Goal: Task Accomplishment & Management: Use online tool/utility

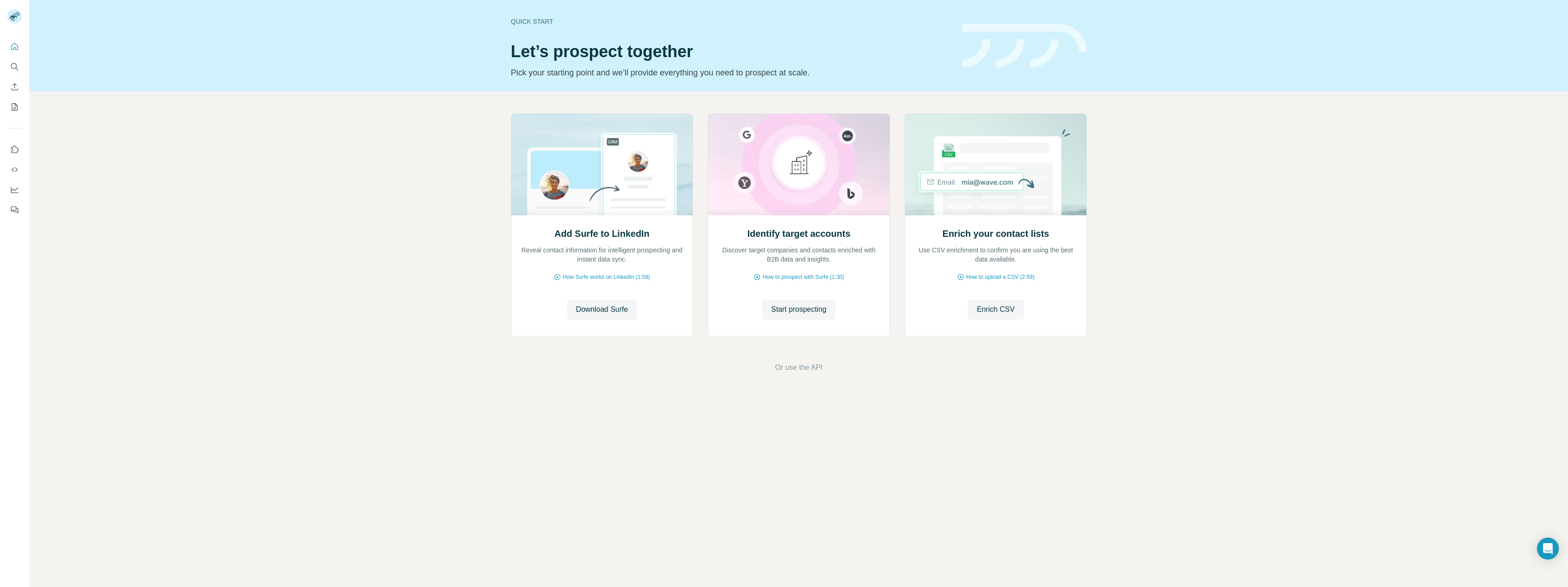
click at [21, 21] on div "Quick start Let’s prospect together Pick your starting point and we’ll provide …" at bounding box center [784, 294] width 1568 height 587
drag, startPoint x: 21, startPoint y: 21, endPoint x: 12, endPoint y: 14, distance: 11.4
click at [12, 14] on rect at bounding box center [15, 16] width 15 height 15
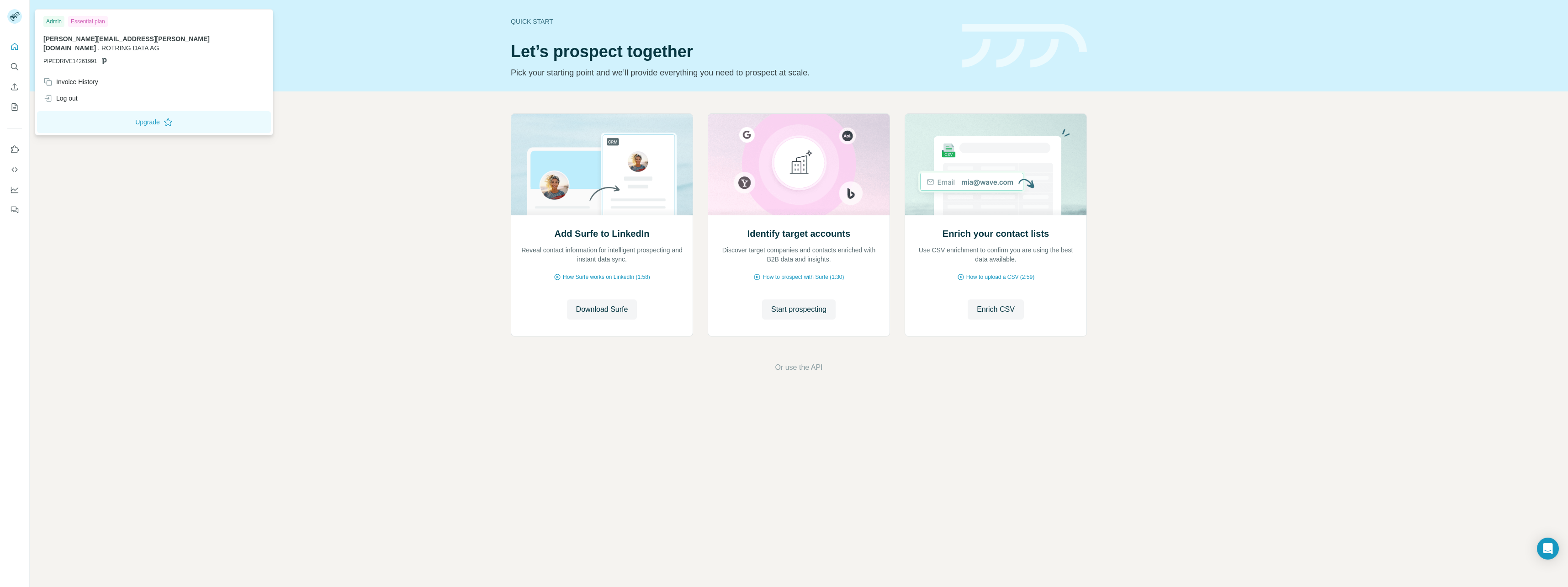
click at [225, 72] on div "Quick start Let’s prospect together Pick your starting point and we’ll provide …" at bounding box center [799, 46] width 1538 height 91
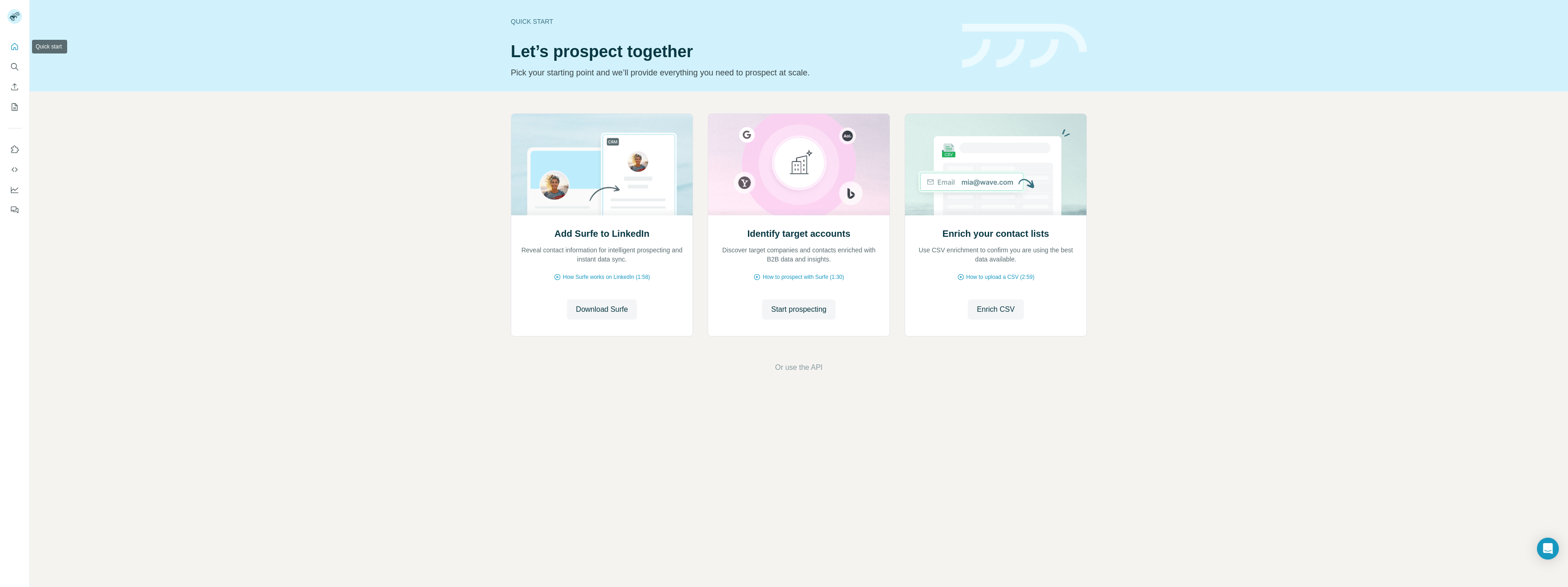
click at [16, 46] on icon "Quick start" at bounding box center [15, 46] width 9 height 9
click at [12, 63] on icon "Search" at bounding box center [15, 66] width 9 height 9
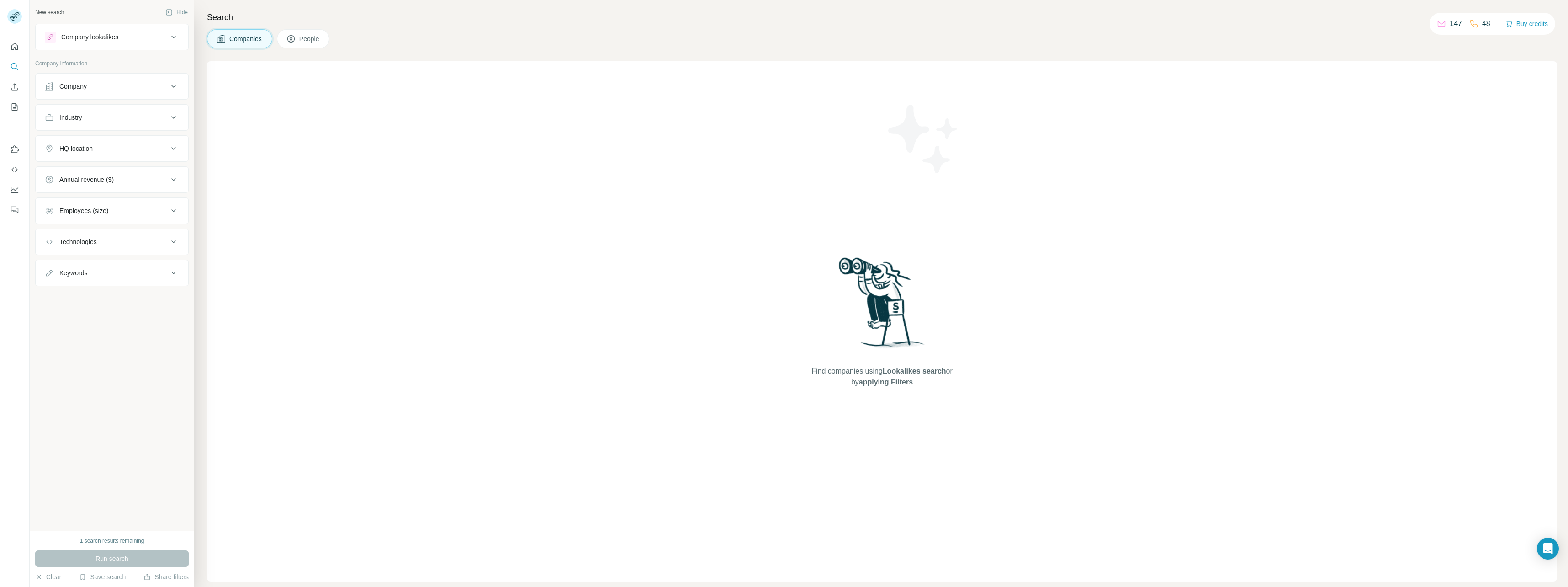
click at [138, 40] on div "Company lookalikes" at bounding box center [107, 37] width 124 height 11
click at [140, 40] on div "Company lookalikes" at bounding box center [107, 37] width 124 height 11
click at [140, 93] on button "Company" at bounding box center [112, 86] width 153 height 22
click at [116, 124] on input "text" at bounding box center [112, 126] width 135 height 16
type input "*******"
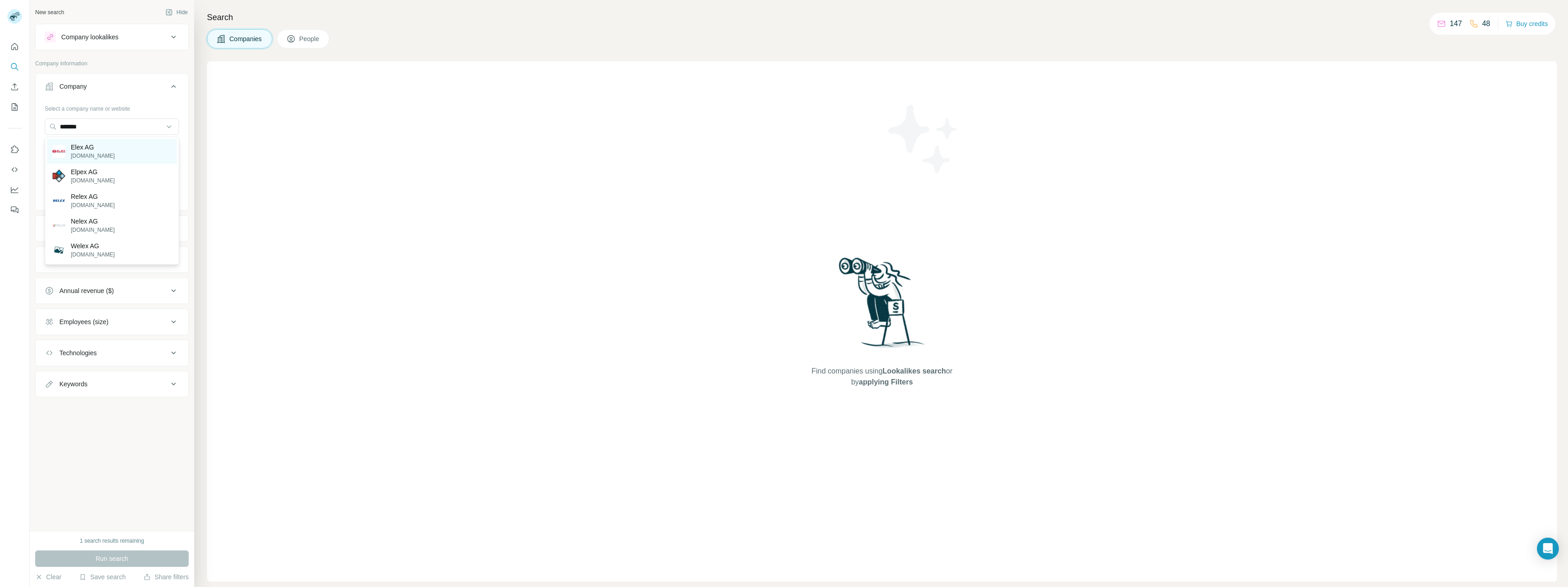
click at [89, 149] on p "Elex AG" at bounding box center [93, 147] width 44 height 9
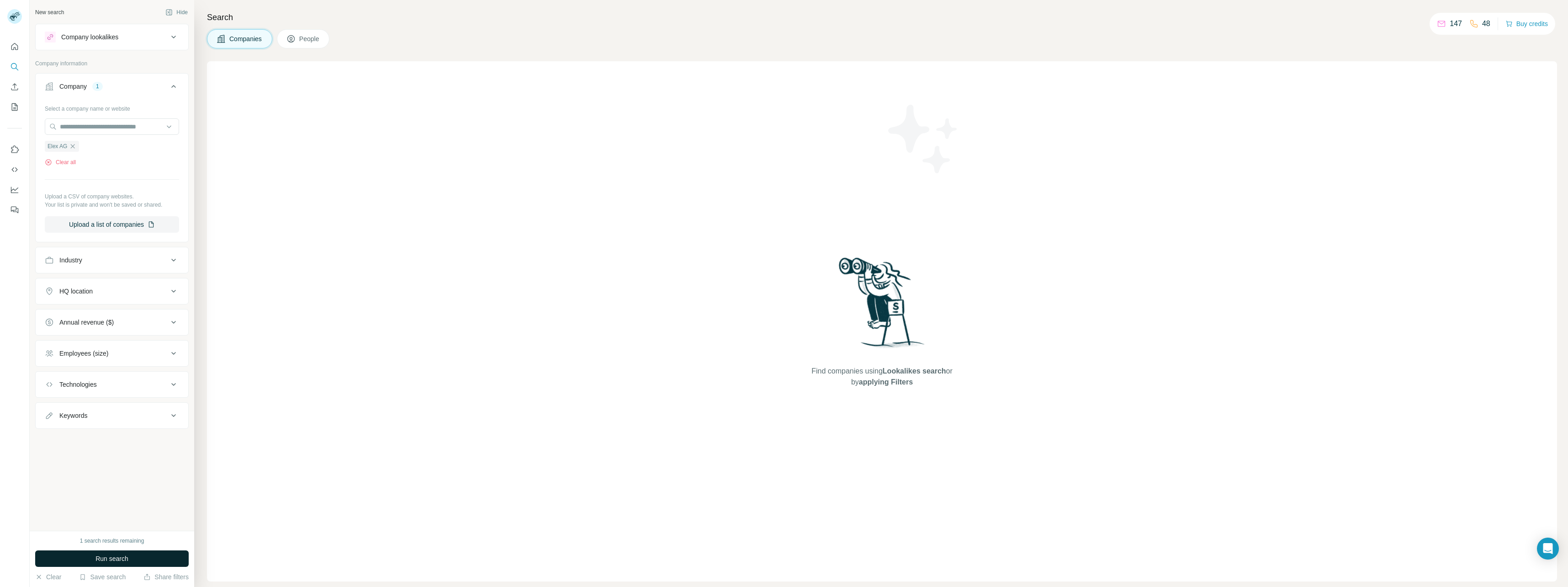
click at [88, 559] on button "Run search" at bounding box center [112, 558] width 153 height 16
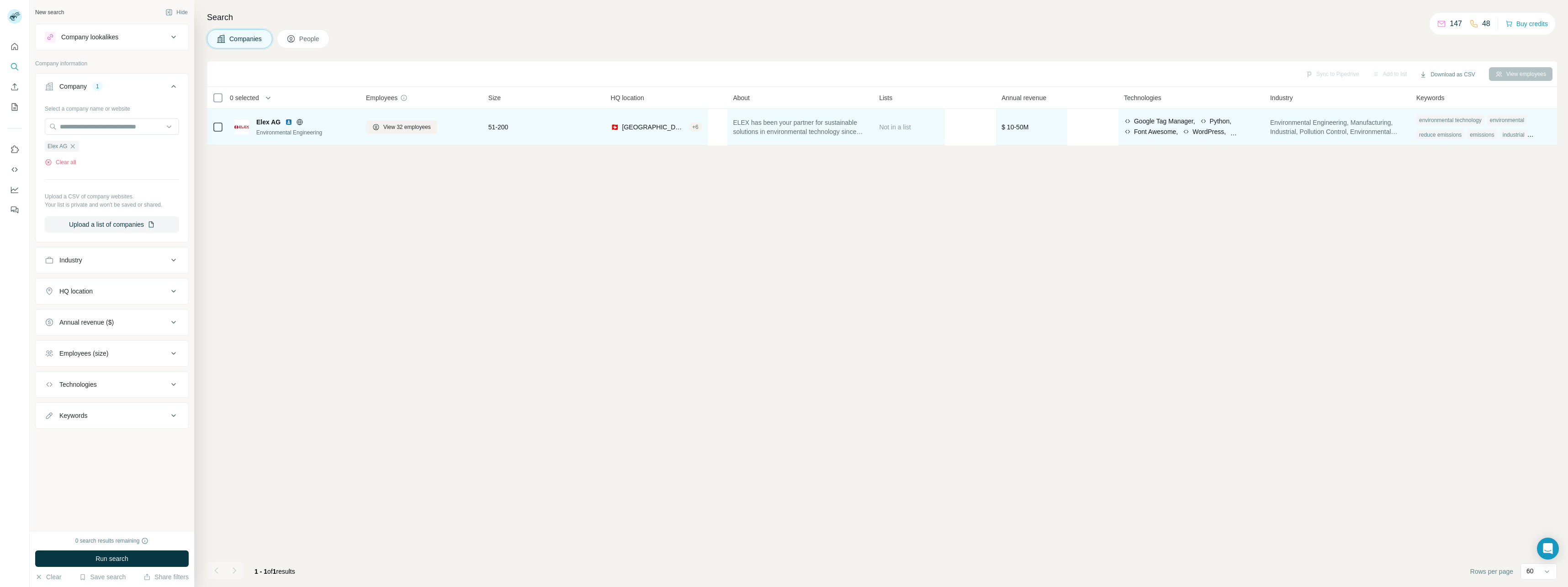
click at [1289, 136] on div "Environmental Engineering, Manufacturing, Industrial, Pollution Control, Enviro…" at bounding box center [1338, 127] width 135 height 25
click at [391, 125] on span "View 32 employees" at bounding box center [407, 127] width 47 height 9
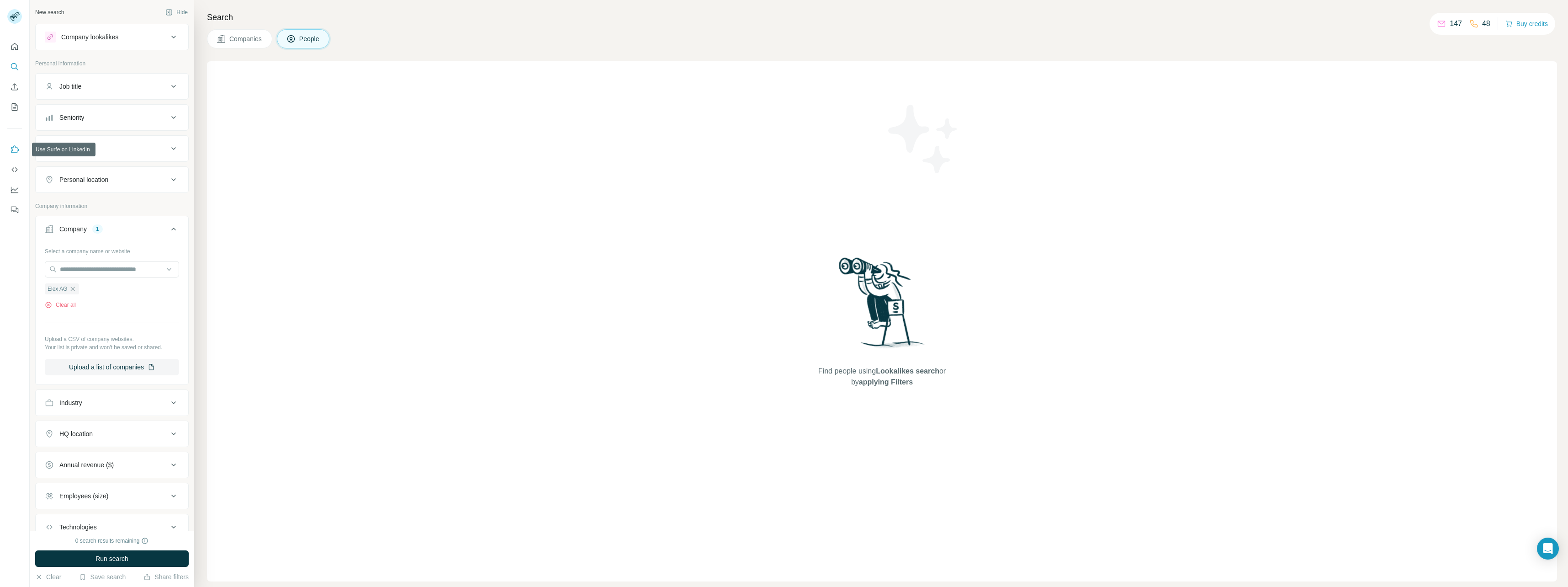
click at [18, 148] on icon "Use Surfe on LinkedIn" at bounding box center [15, 149] width 9 height 9
